Goal: Task Accomplishment & Management: Manage account settings

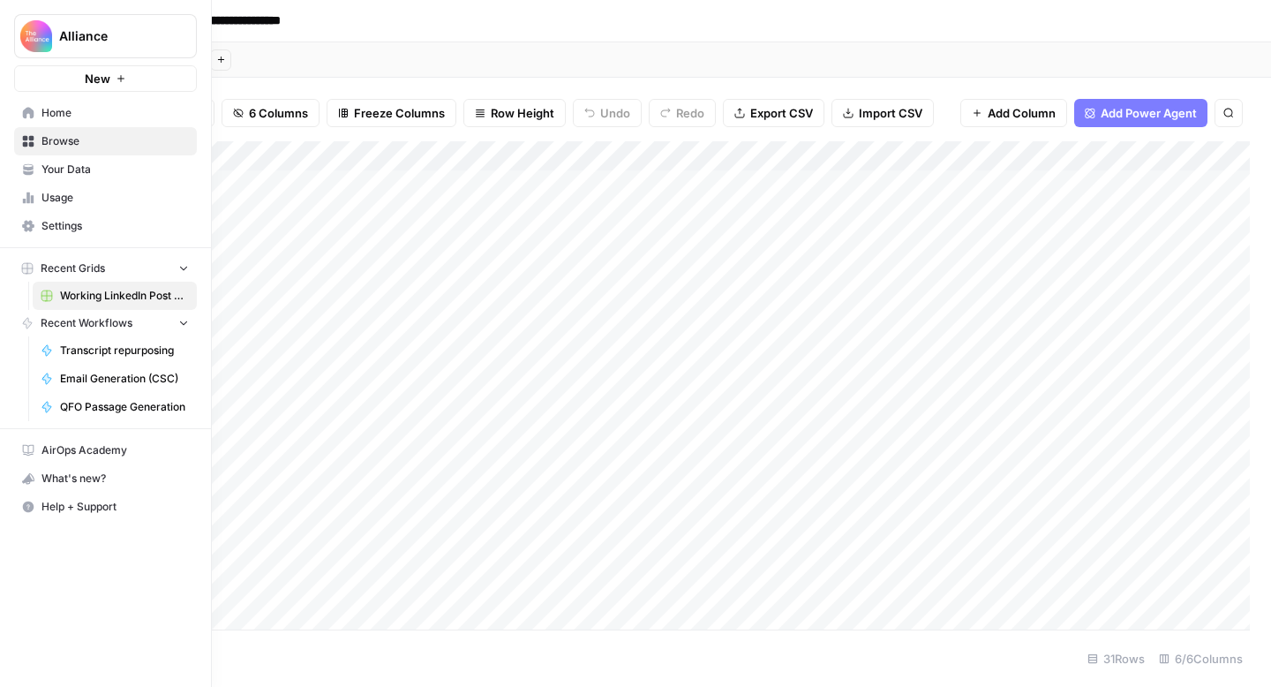
click at [76, 220] on span "Settings" at bounding box center [114, 226] width 147 height 16
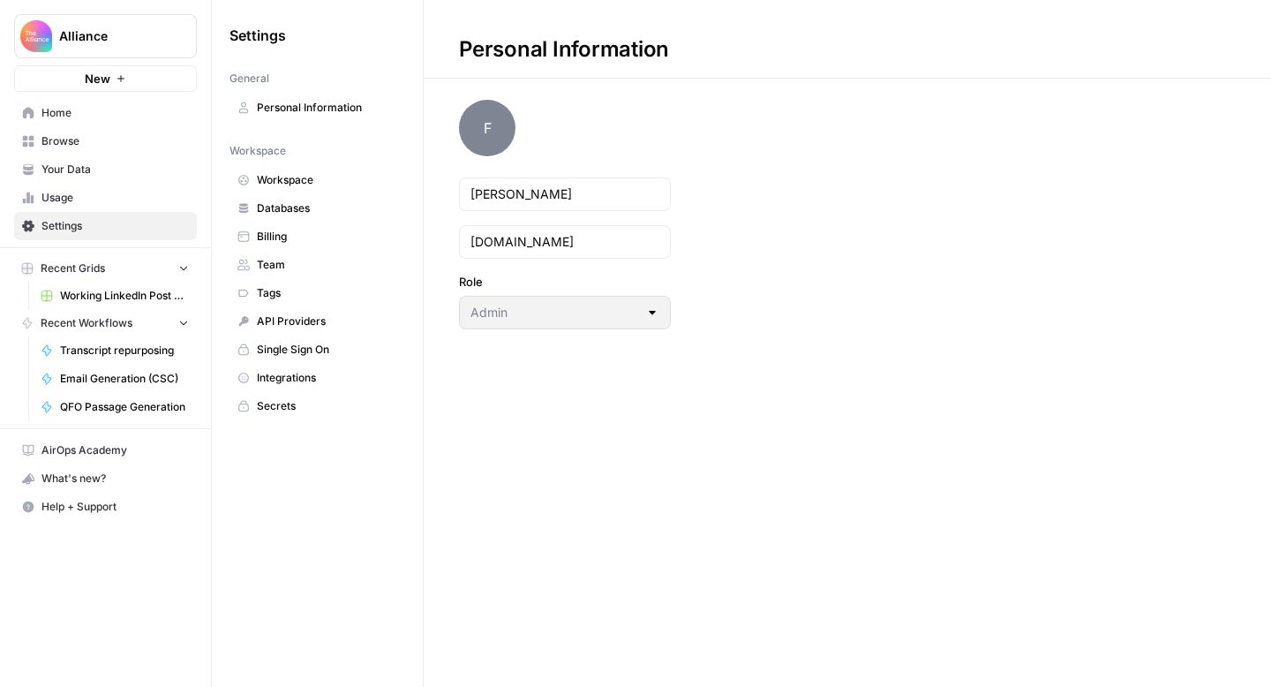
click at [289, 184] on span "Workspace" at bounding box center [327, 180] width 140 height 16
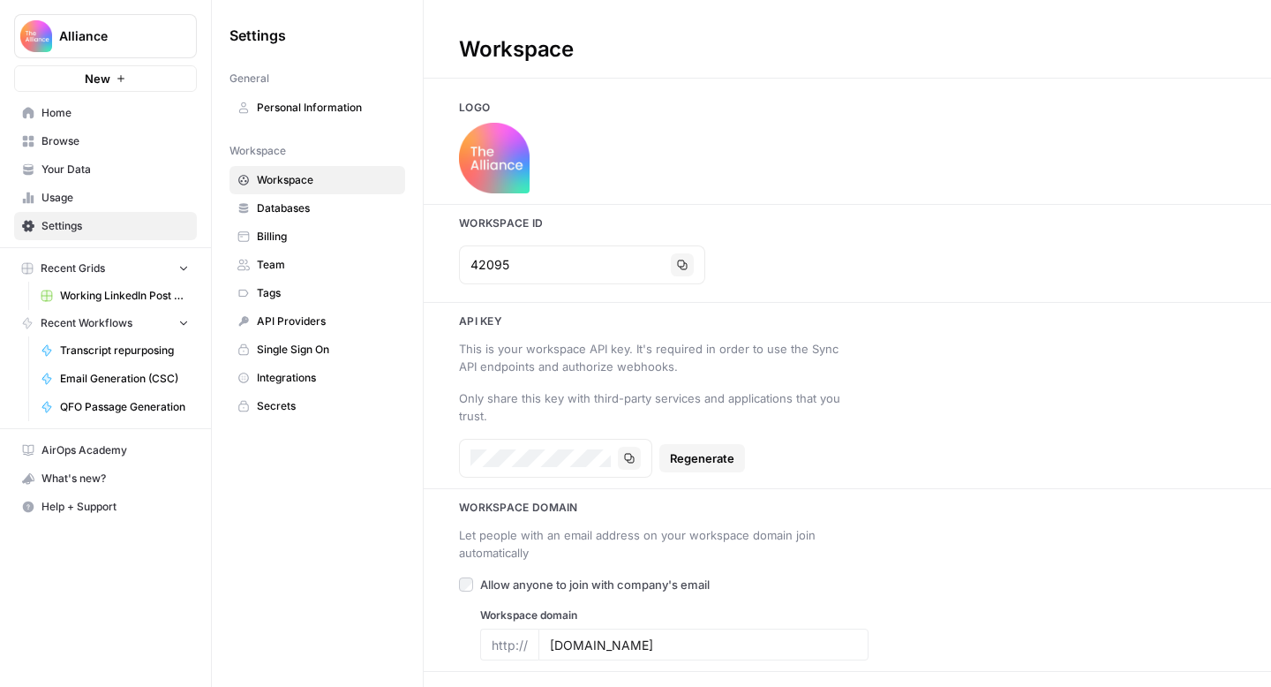
click at [297, 268] on span "Team" at bounding box center [327, 265] width 140 height 16
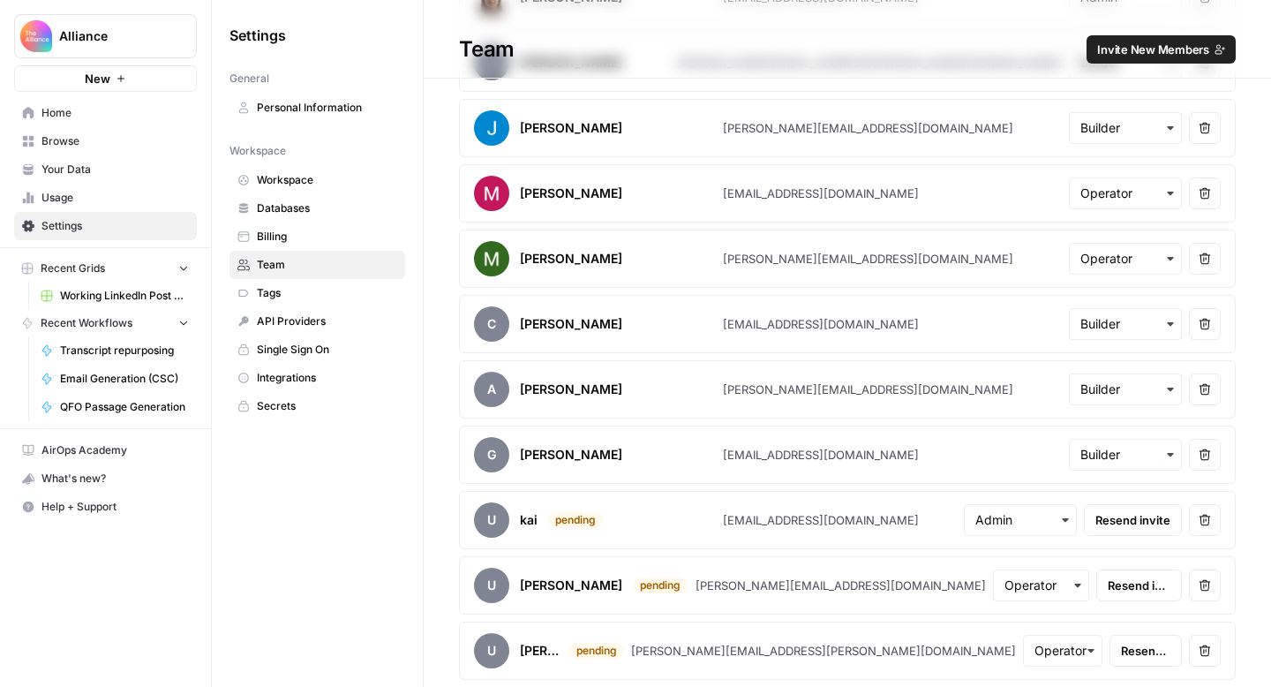
scroll to position [309, 0]
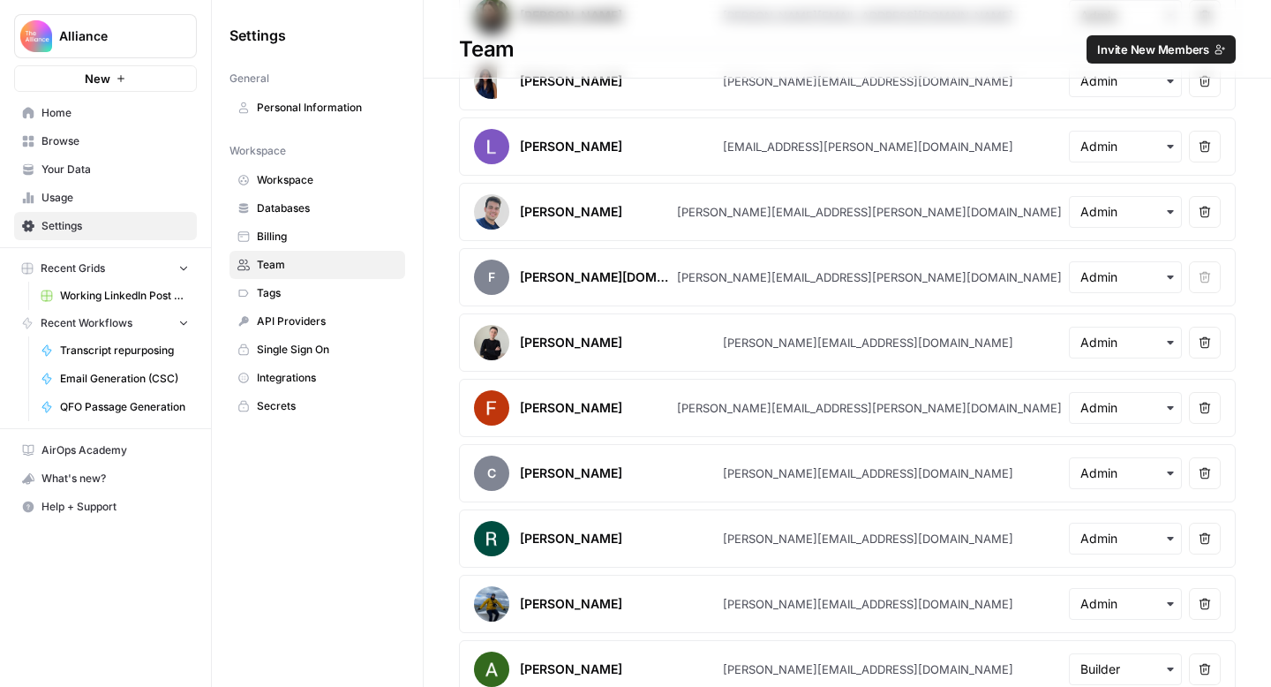
click at [1121, 45] on span "Invite New Members" at bounding box center [1153, 50] width 112 height 18
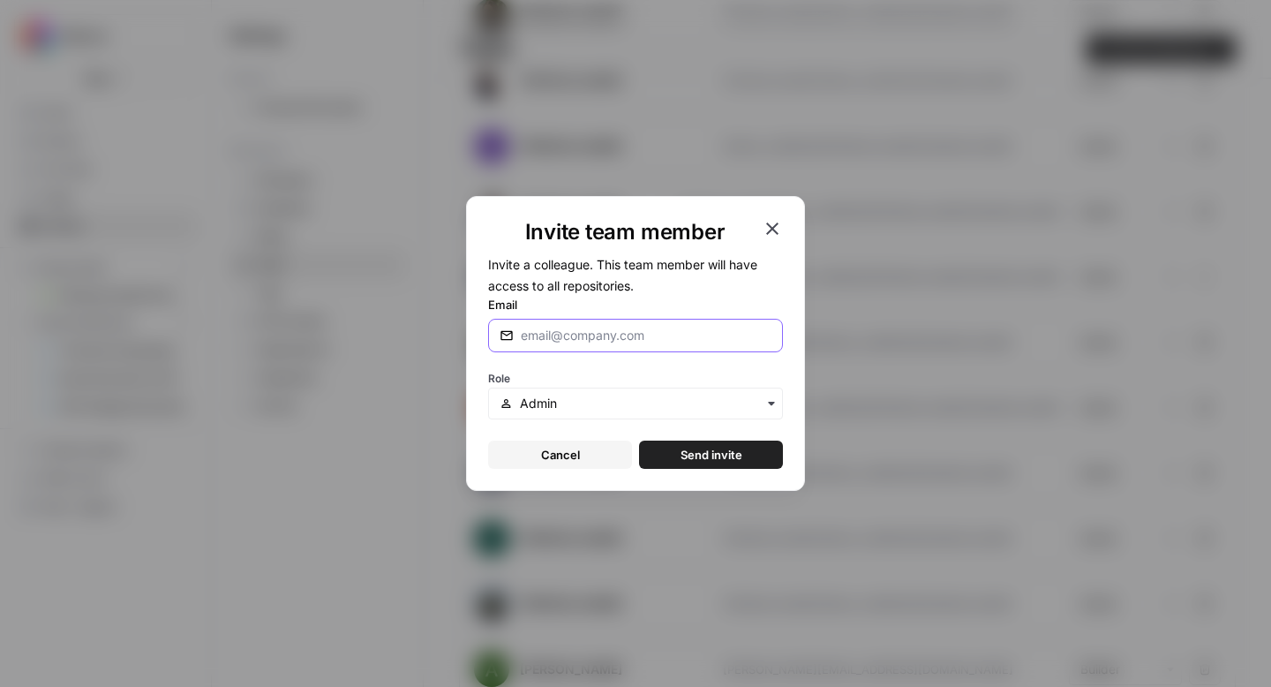
click at [602, 329] on input "Email" at bounding box center [646, 336] width 251 height 18
type input "k"
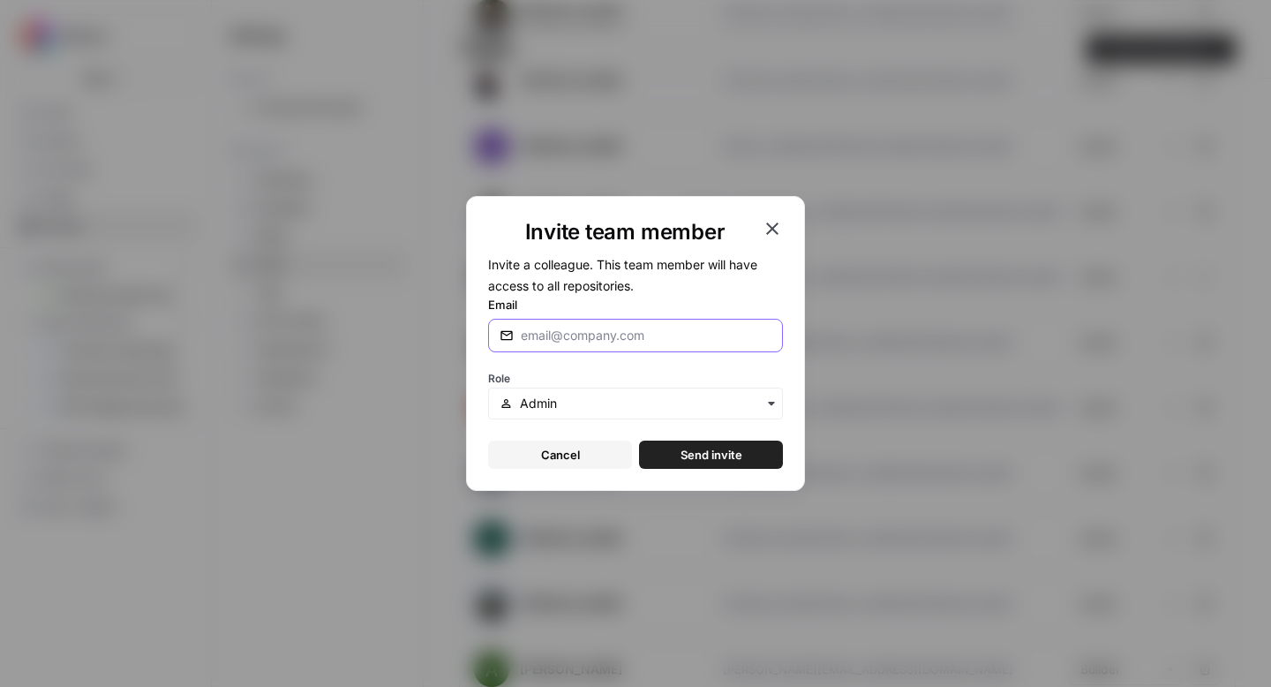
paste input "k.muhirwa@pmmalliance.com"
type input "k.muhirwa@pmmalliance.com"
click at [532, 399] on input "text" at bounding box center [646, 404] width 252 height 18
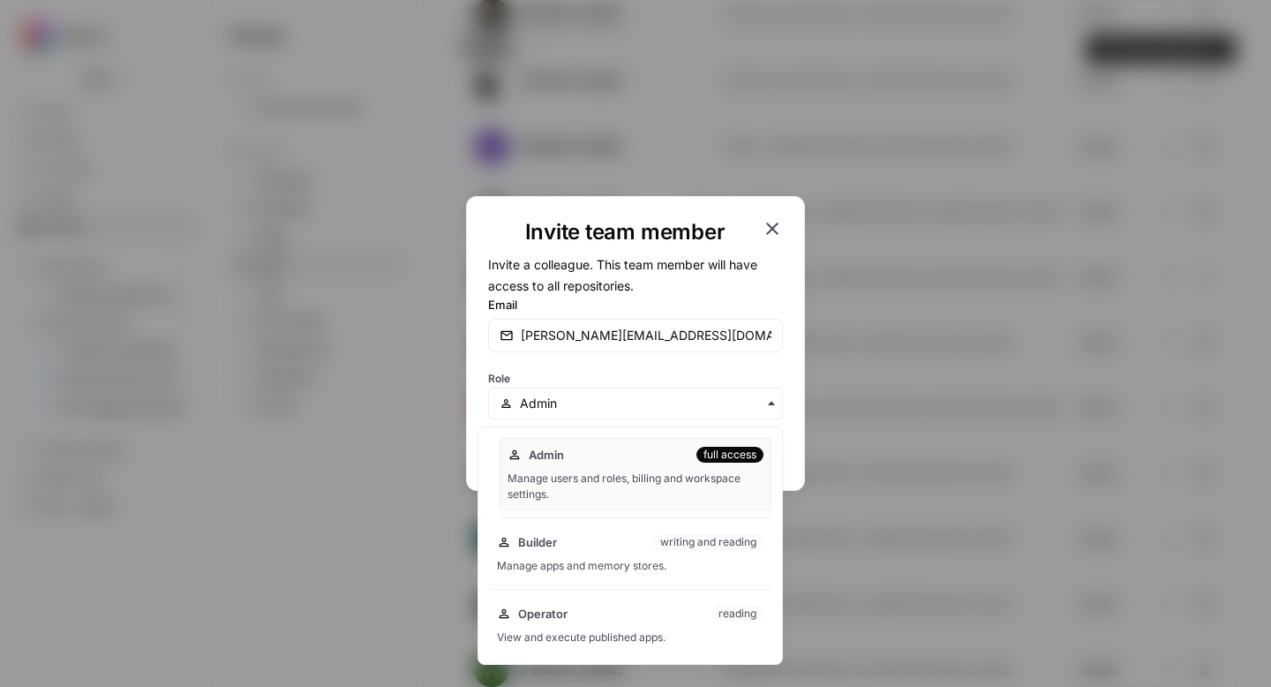
click at [580, 487] on div "Manage users and roles, billing and workspace settings." at bounding box center [635, 486] width 256 height 32
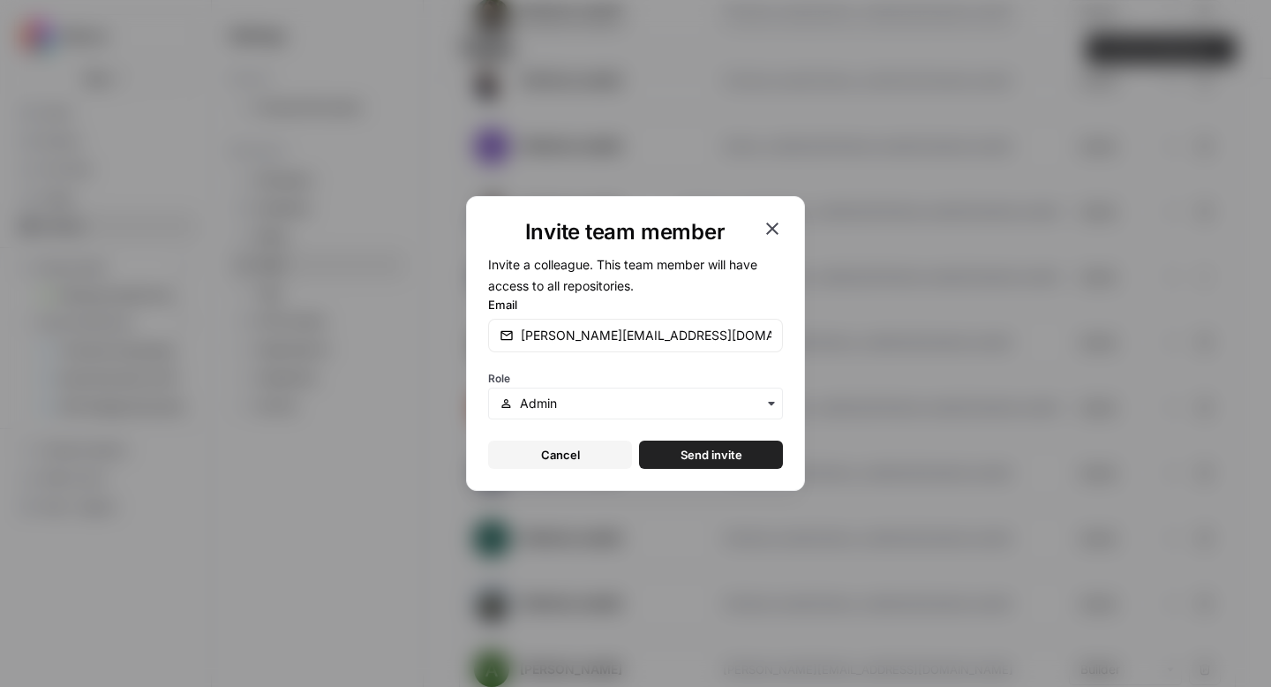
click at [628, 390] on div "button" at bounding box center [635, 403] width 295 height 32
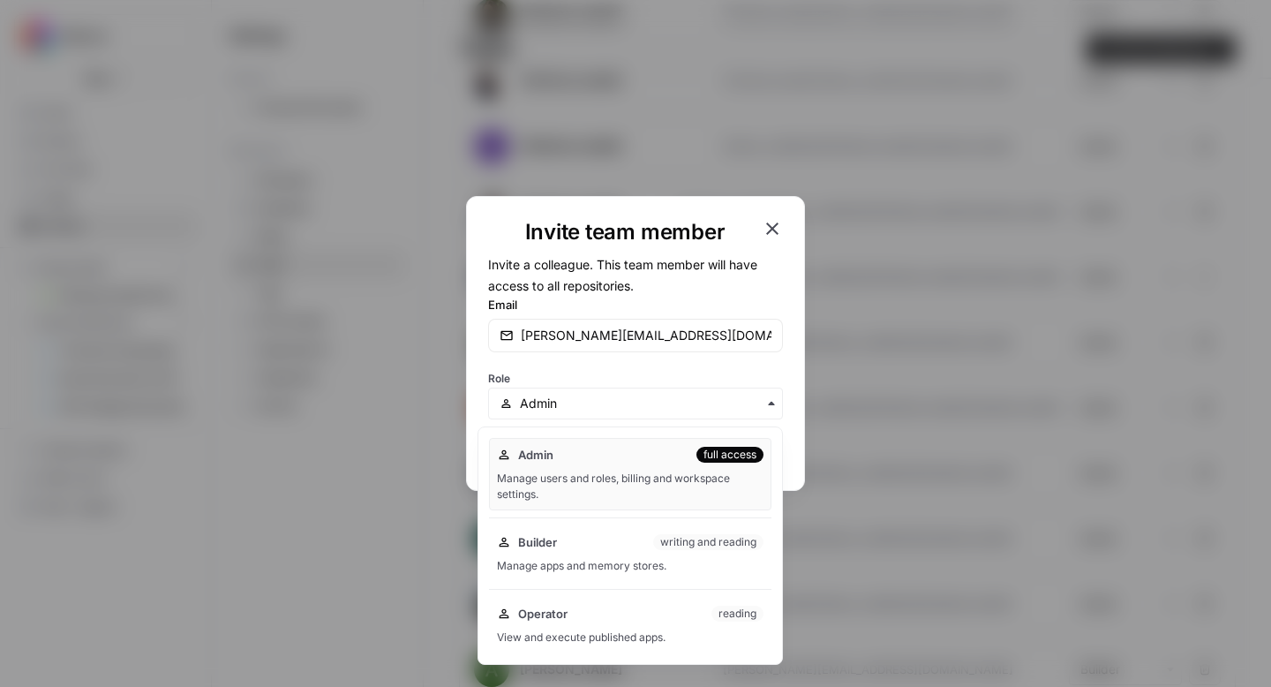
click at [664, 368] on div "Role" at bounding box center [635, 392] width 295 height 53
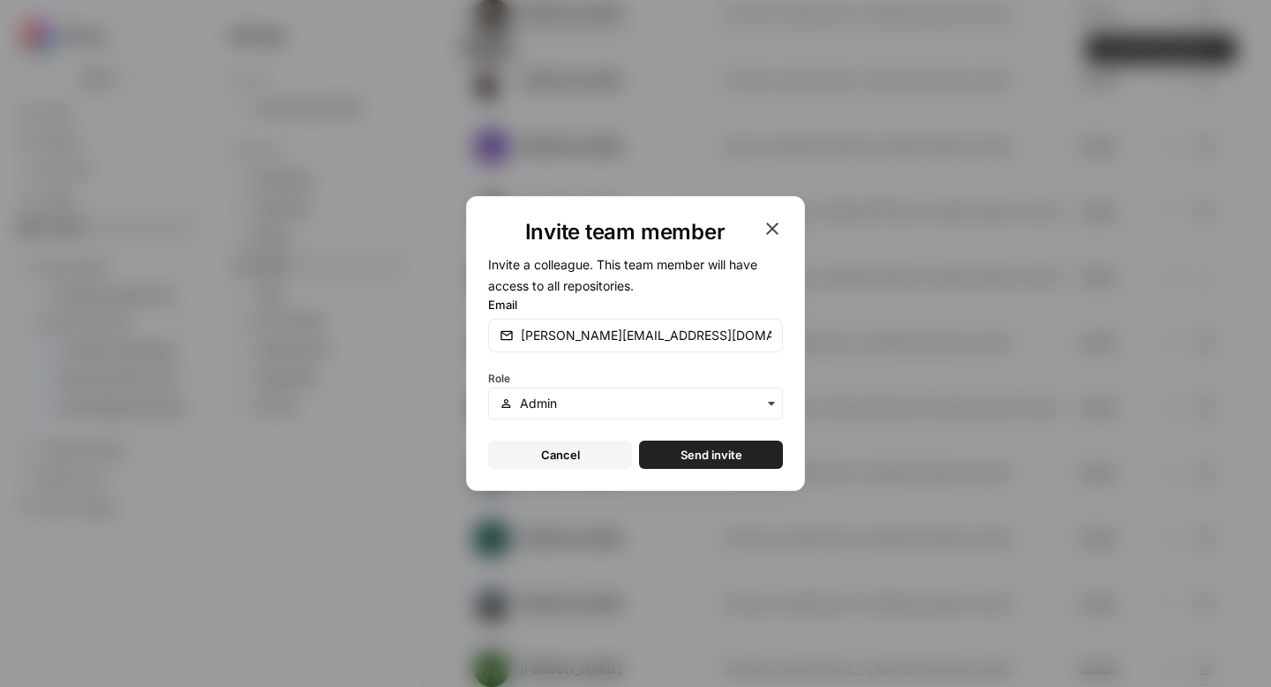
click at [673, 457] on button "Send invite" at bounding box center [711, 454] width 144 height 28
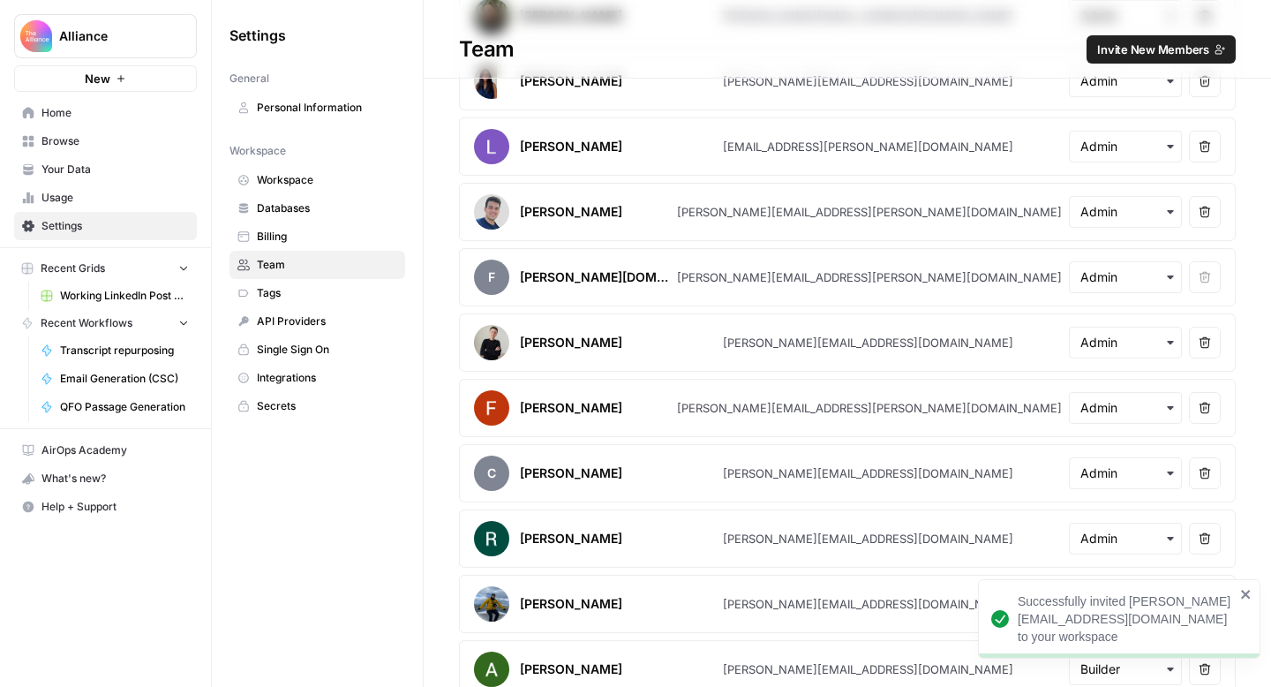
scroll to position [0, 0]
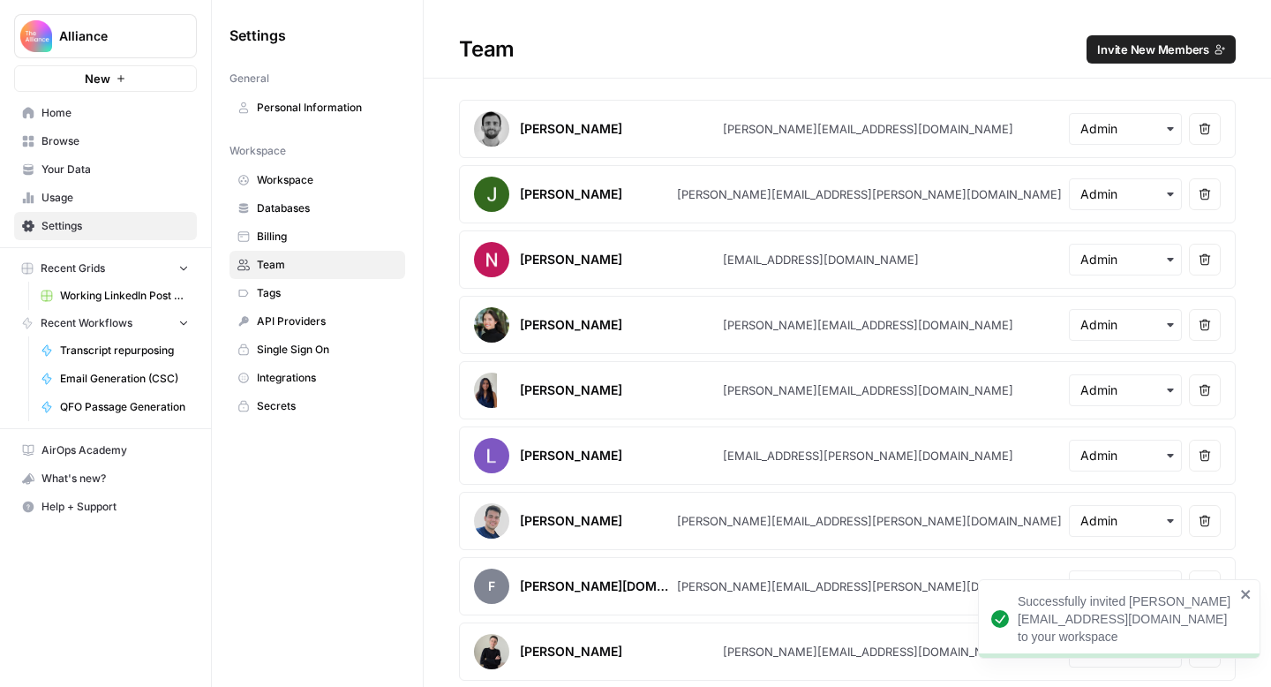
click at [66, 107] on span "Home" at bounding box center [114, 113] width 147 height 16
